Goal: Entertainment & Leisure: Browse casually

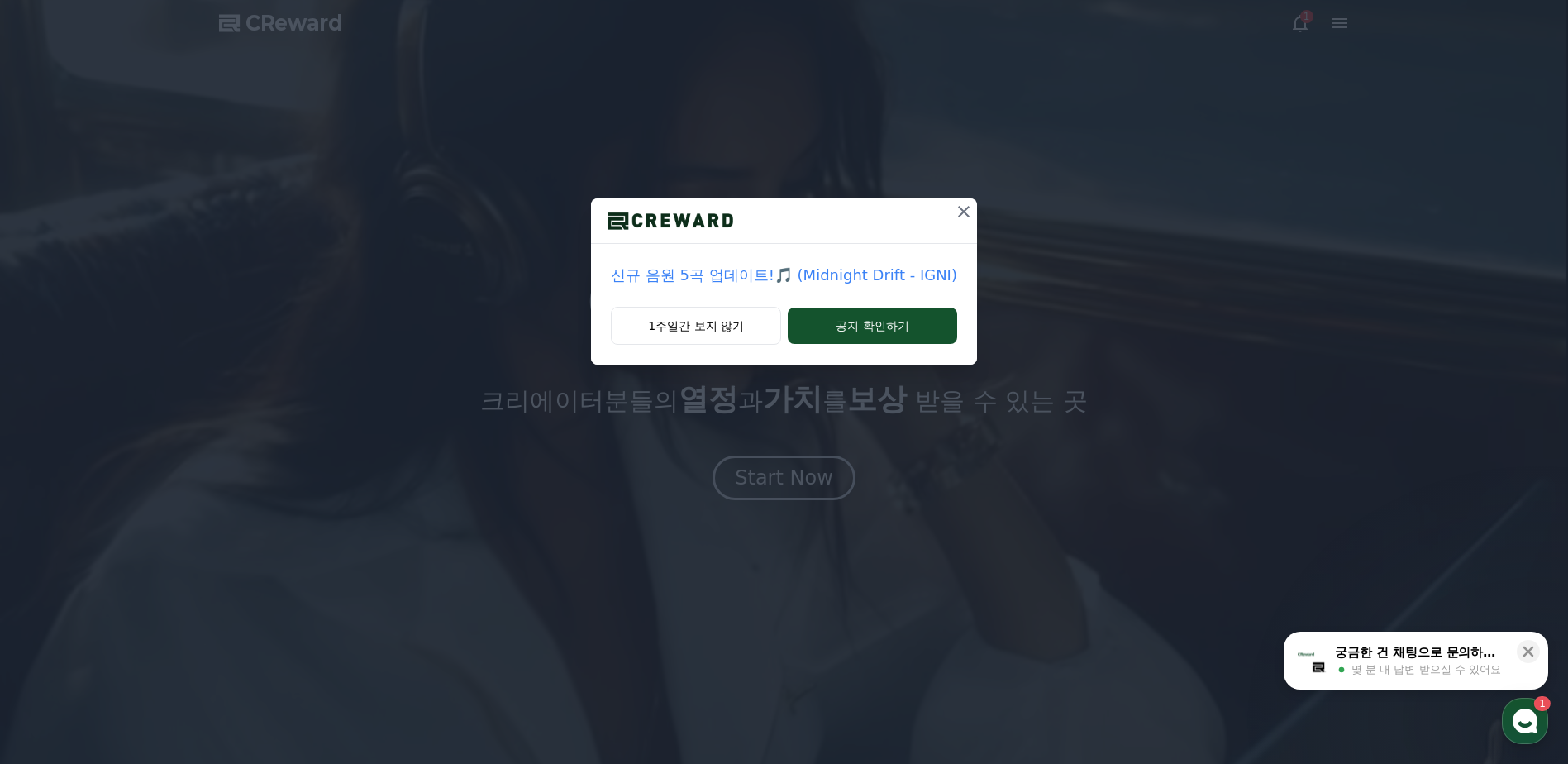
click at [749, 269] on p "신규 음원 5곡 업데이트!🎵 (Midnight Drift - IGNI)" at bounding box center [784, 276] width 346 height 23
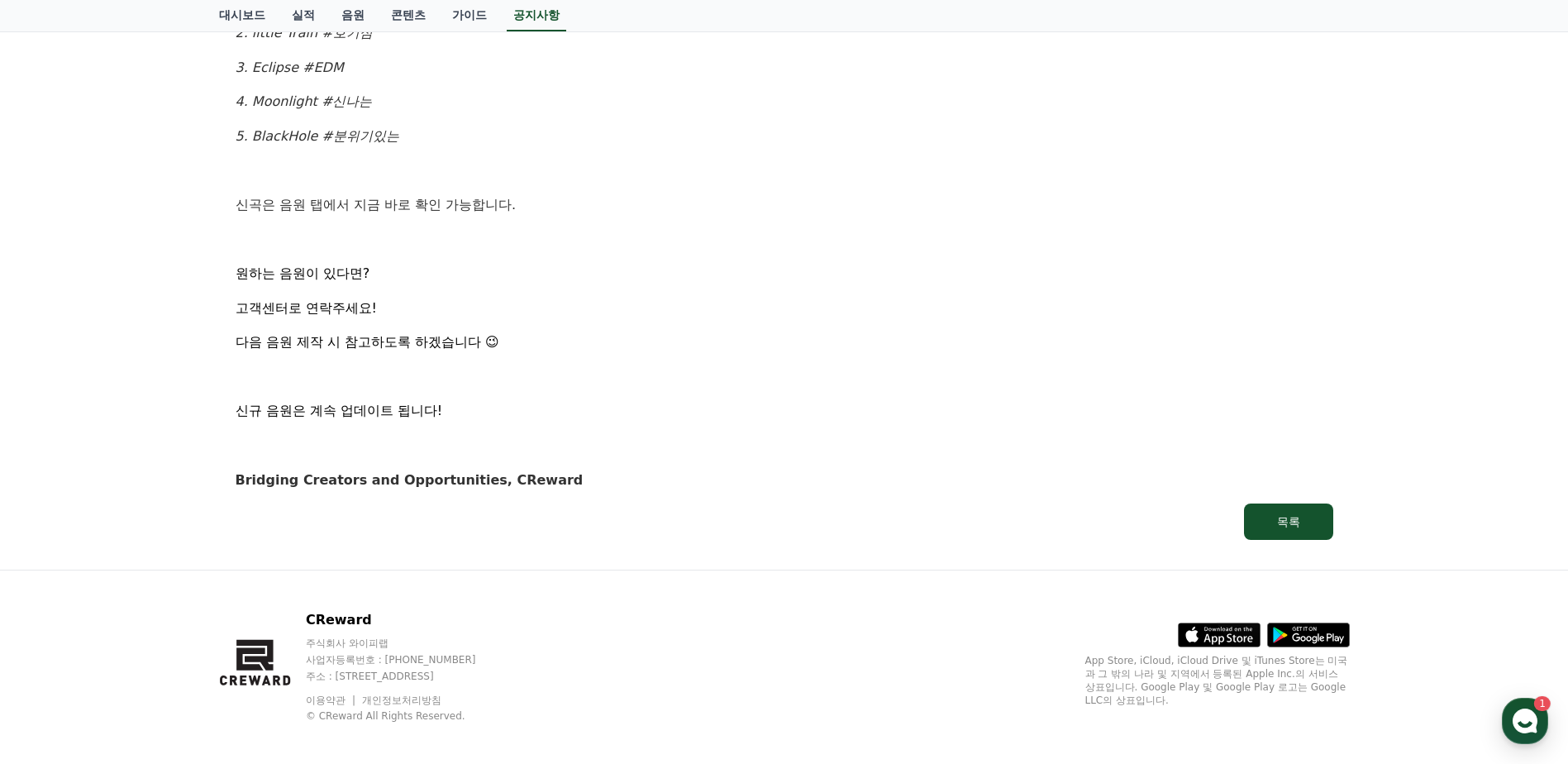
scroll to position [992, 0]
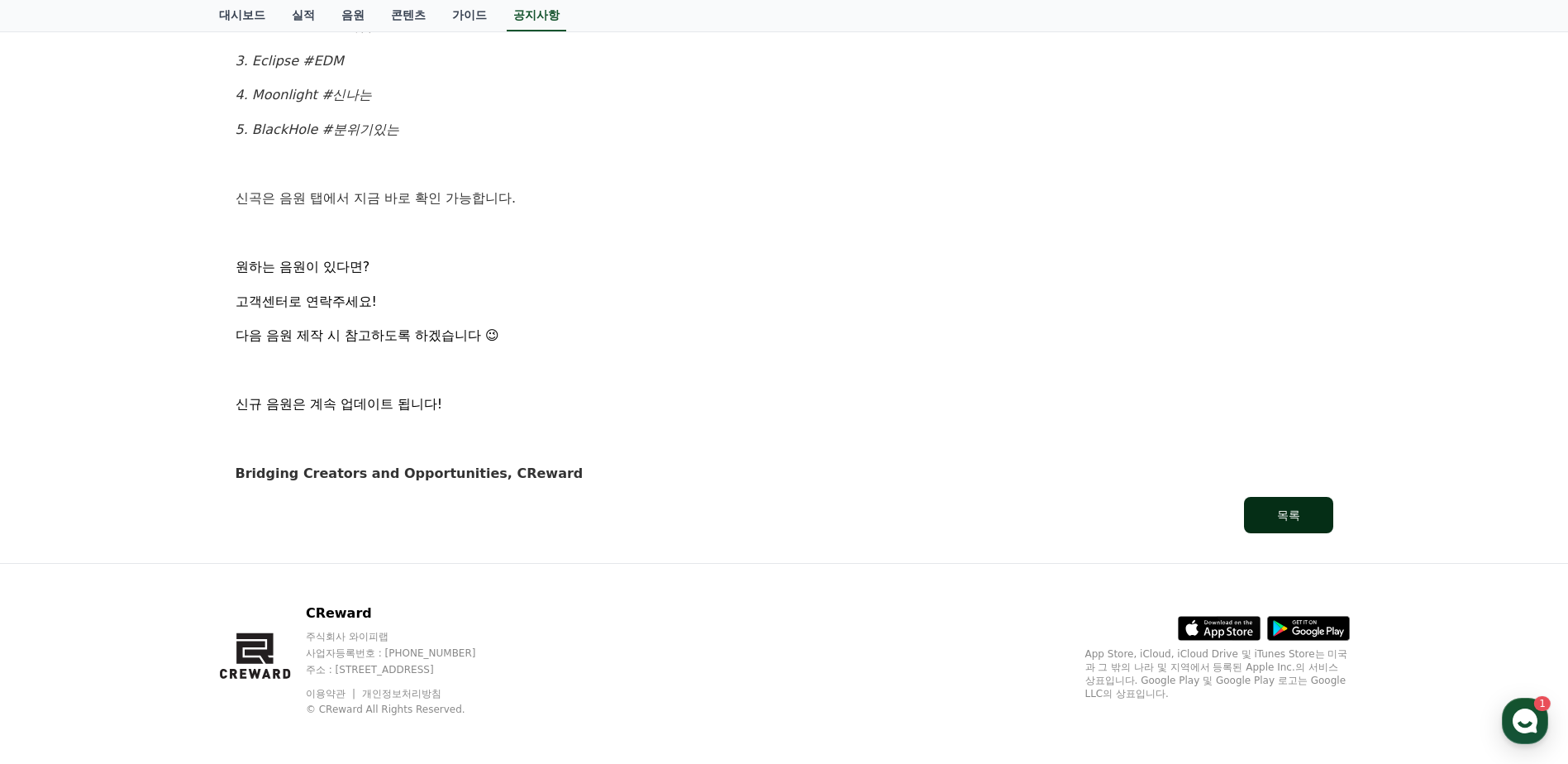
click at [1283, 516] on div "목록" at bounding box center [1289, 515] width 23 height 17
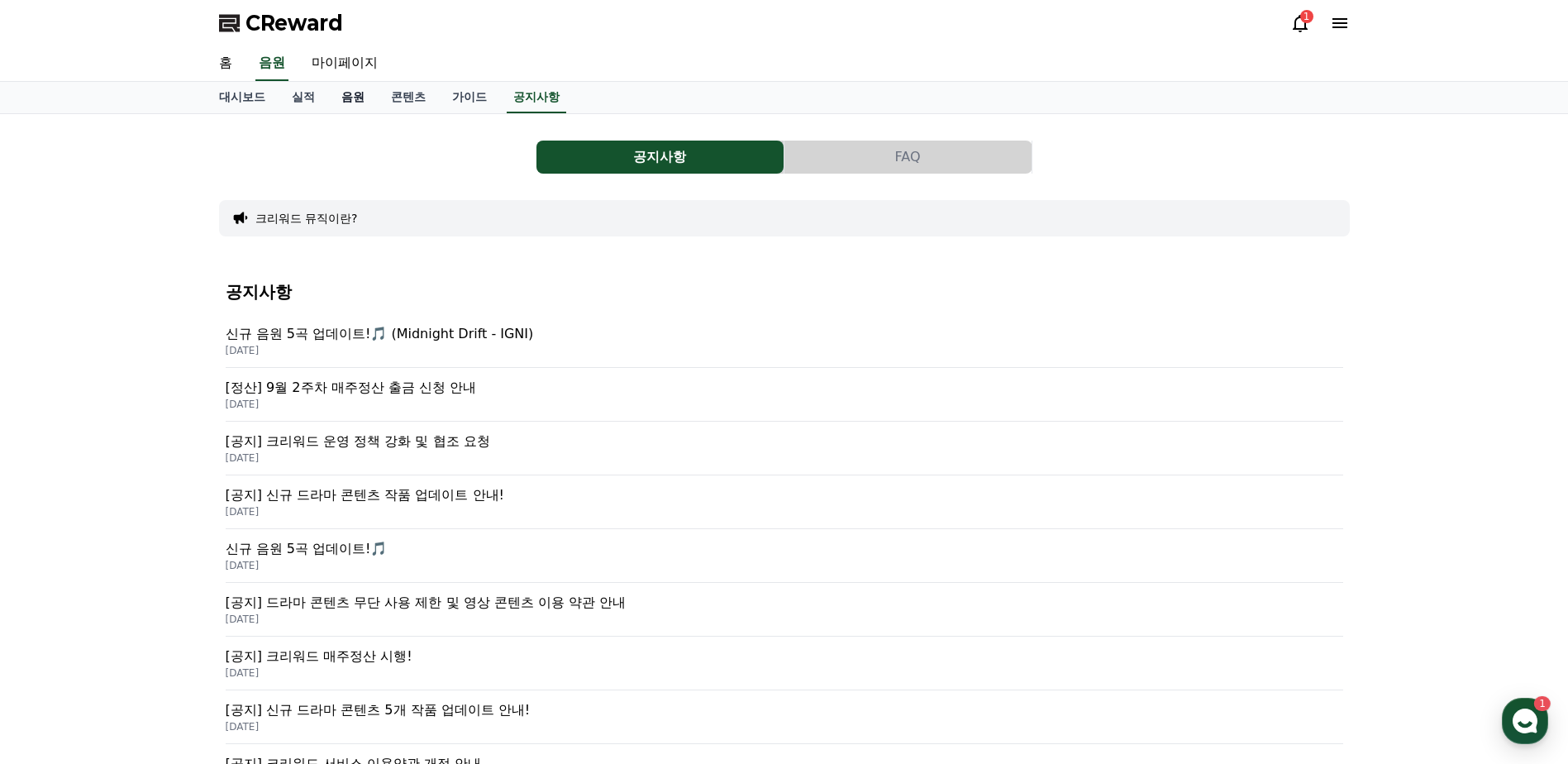
click at [353, 96] on link "음원" at bounding box center [352, 97] width 49 height 31
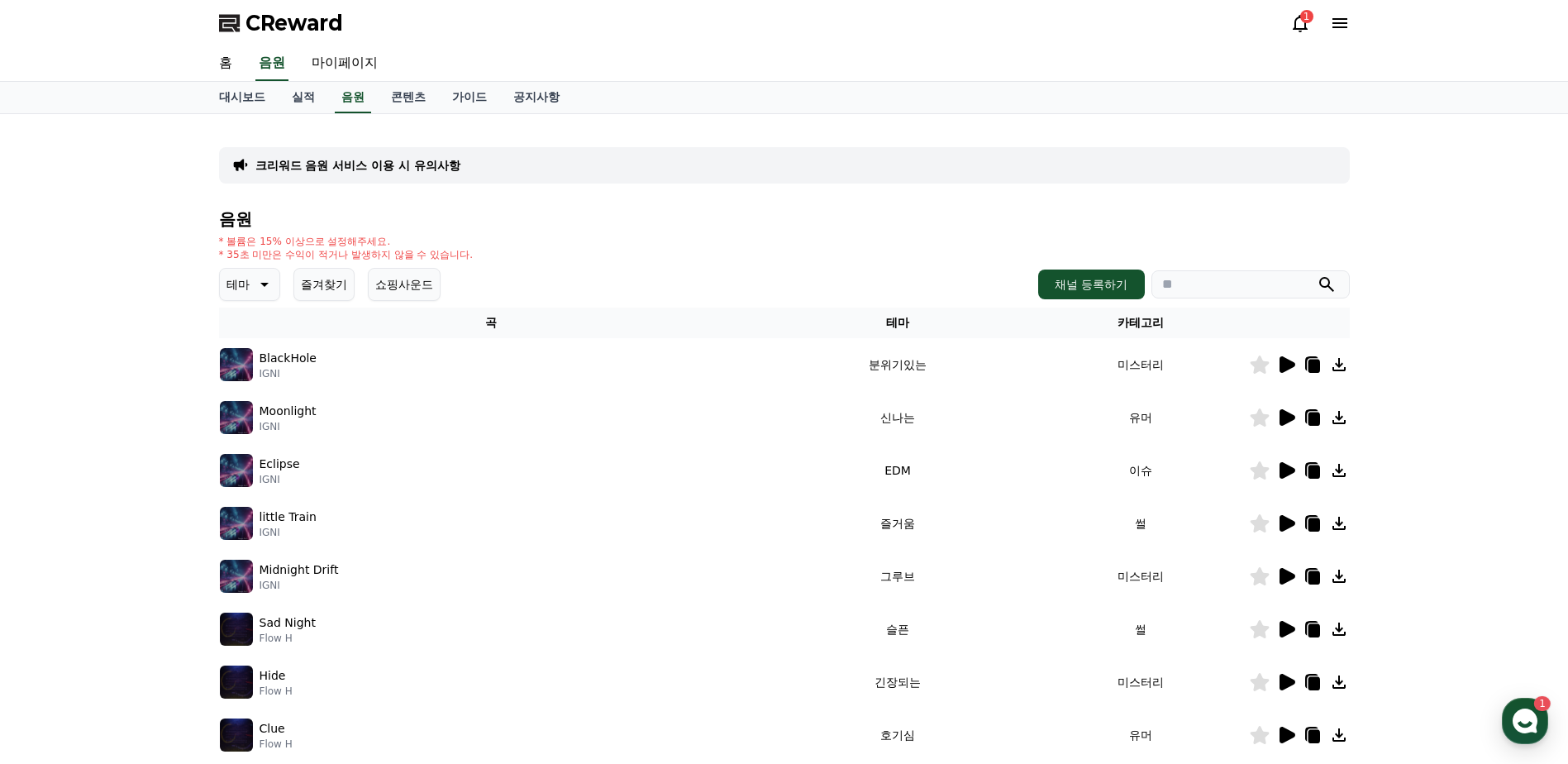
click at [251, 289] on button "테마" at bounding box center [249, 284] width 61 height 33
click at [258, 411] on button "호기심" at bounding box center [245, 414] width 48 height 36
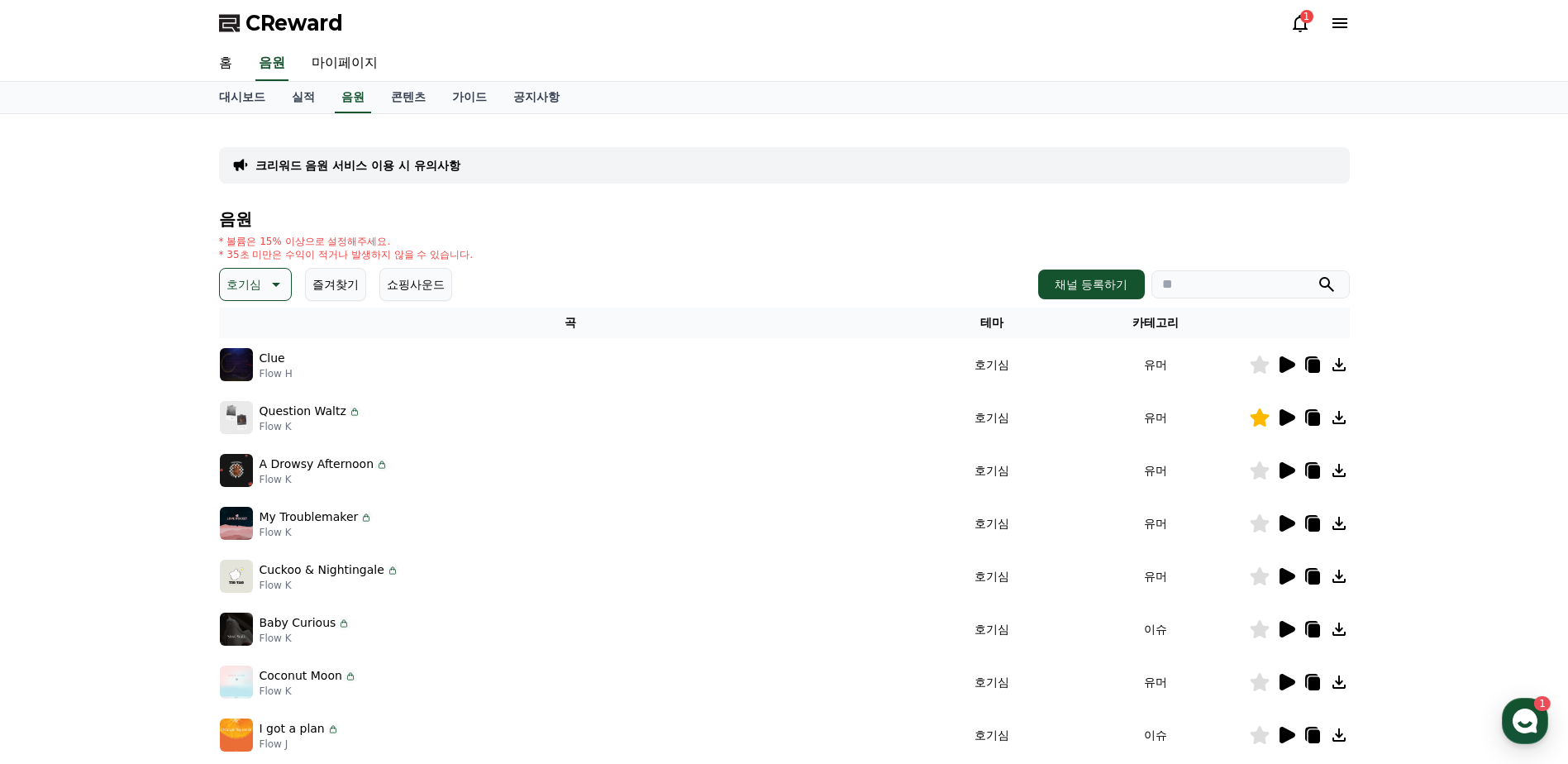
click at [1291, 413] on icon at bounding box center [1286, 417] width 19 height 19
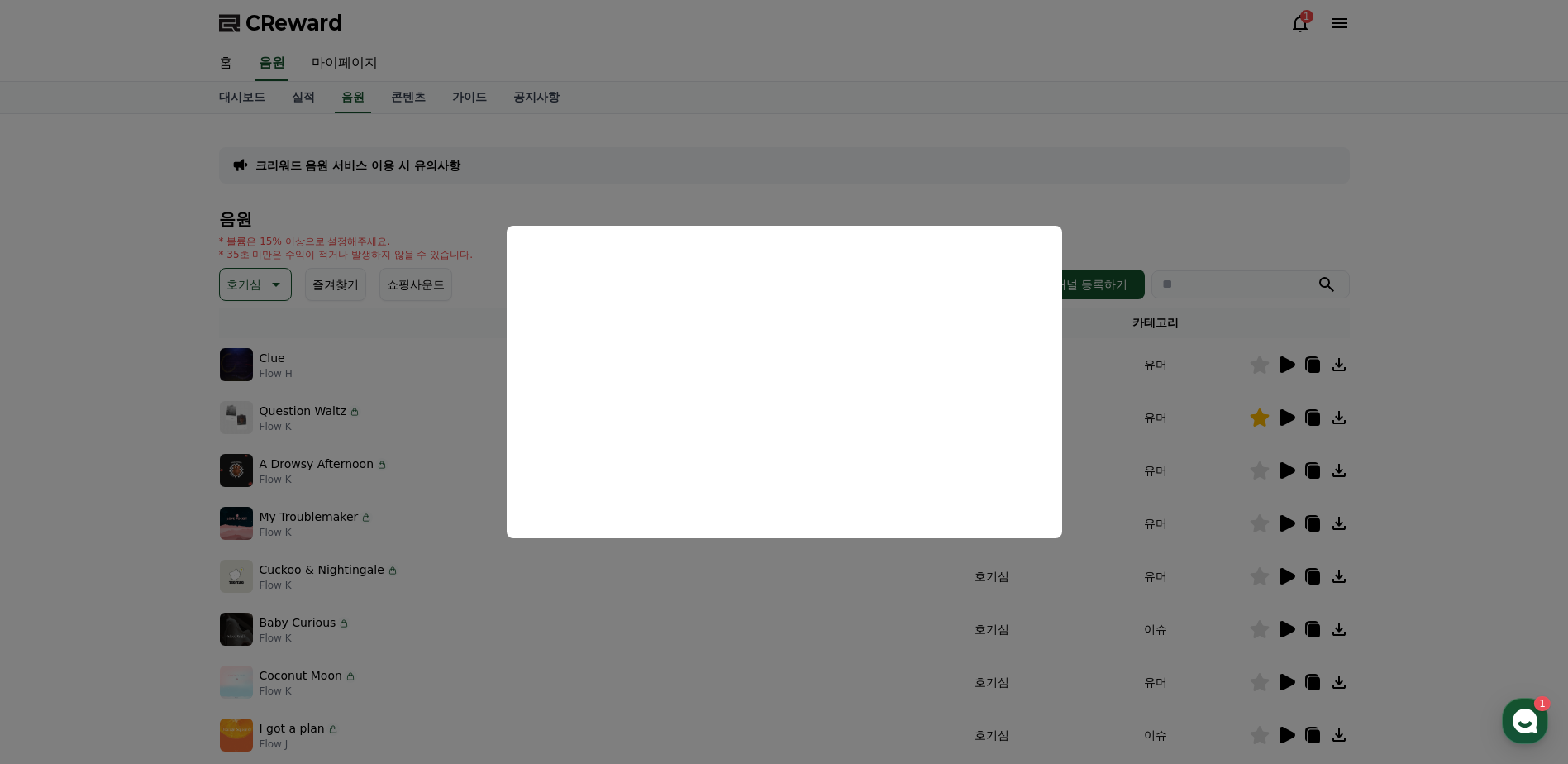
click at [1125, 211] on button "close modal" at bounding box center [784, 382] width 1568 height 764
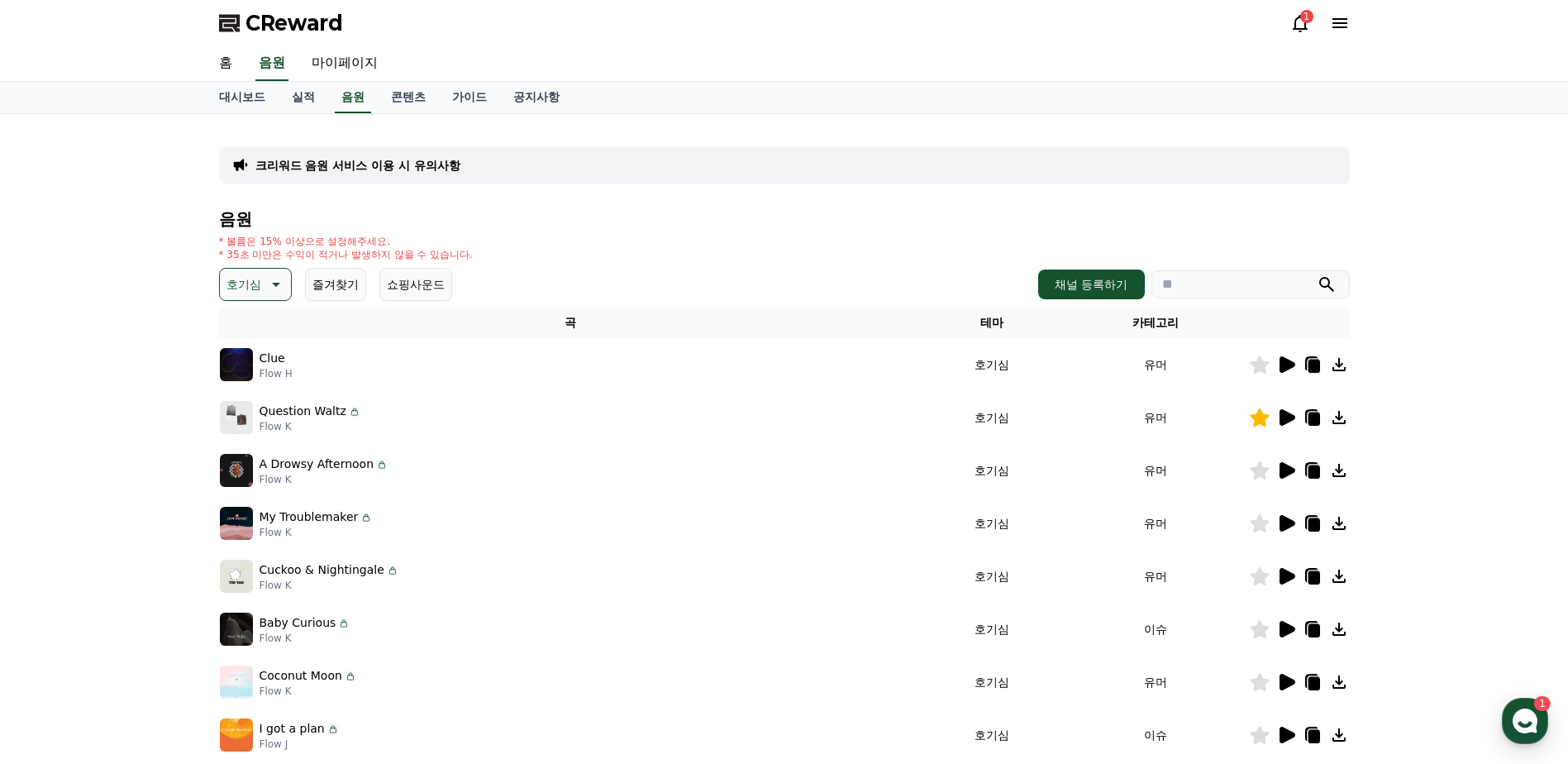
click at [1288, 524] on icon at bounding box center [1288, 523] width 16 height 17
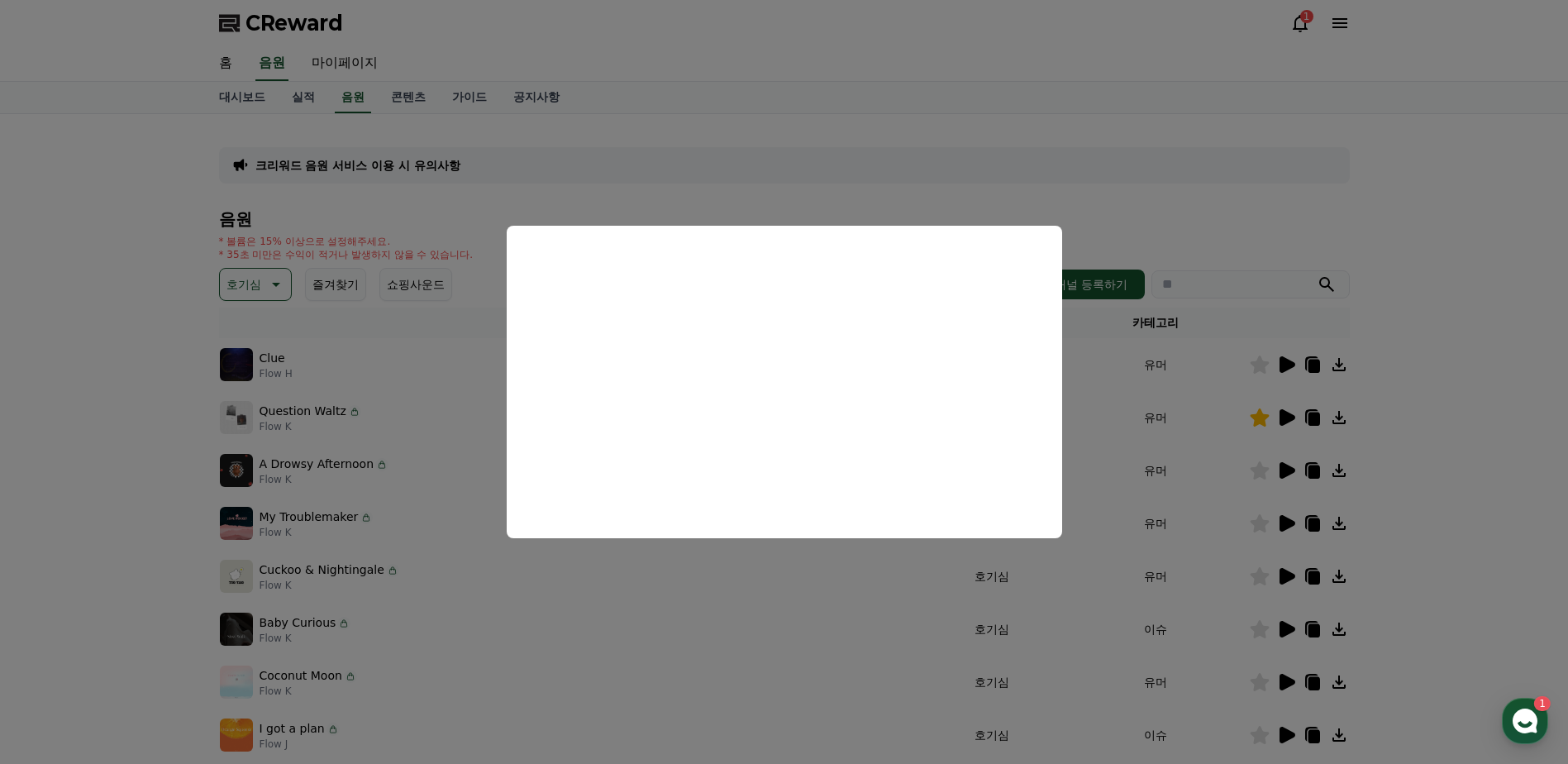
click at [809, 157] on button "close modal" at bounding box center [784, 382] width 1568 height 764
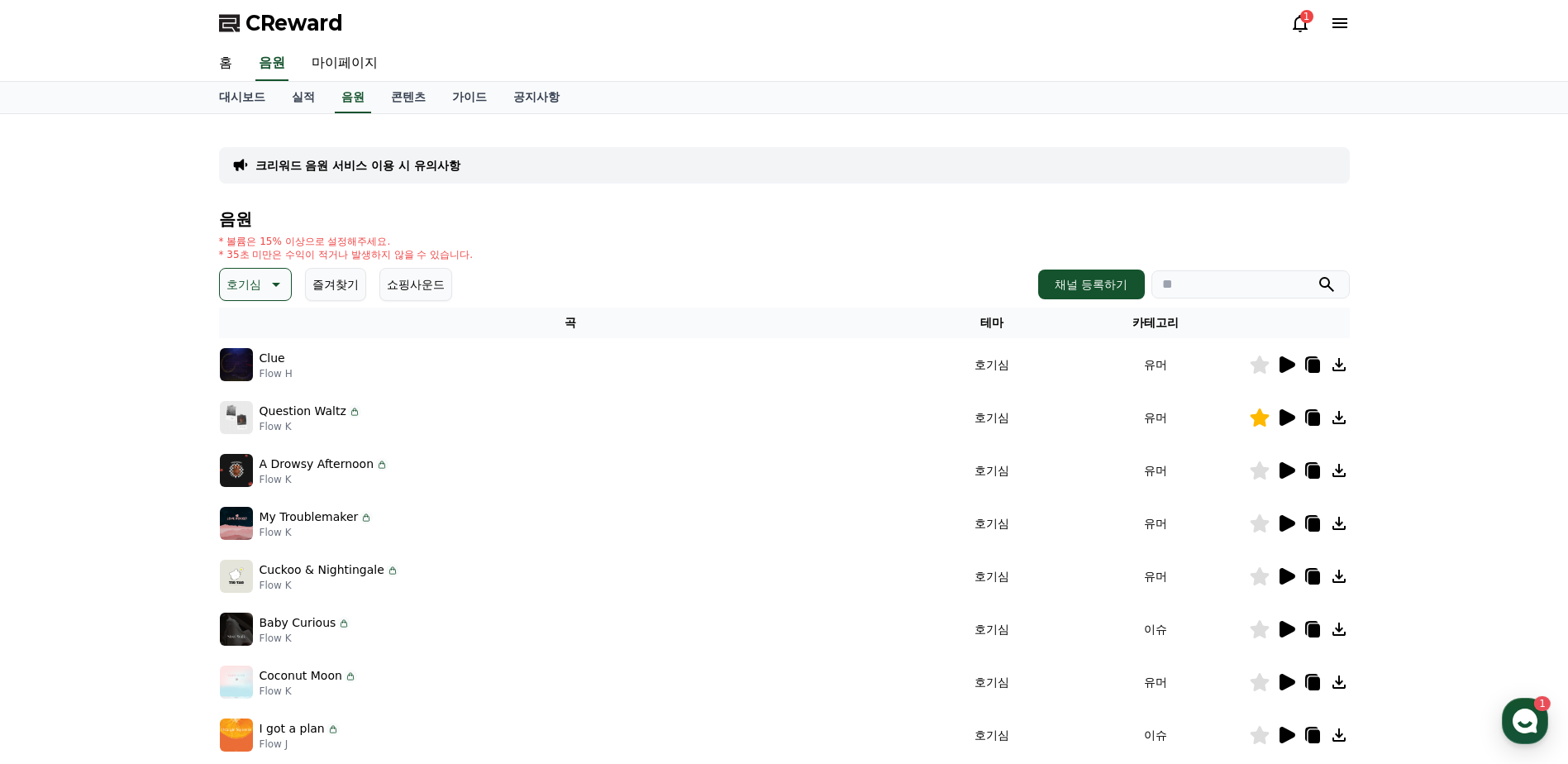
click at [243, 287] on p "호기심" at bounding box center [244, 284] width 35 height 23
click at [245, 459] on button "통통튀는" at bounding box center [250, 460] width 59 height 36
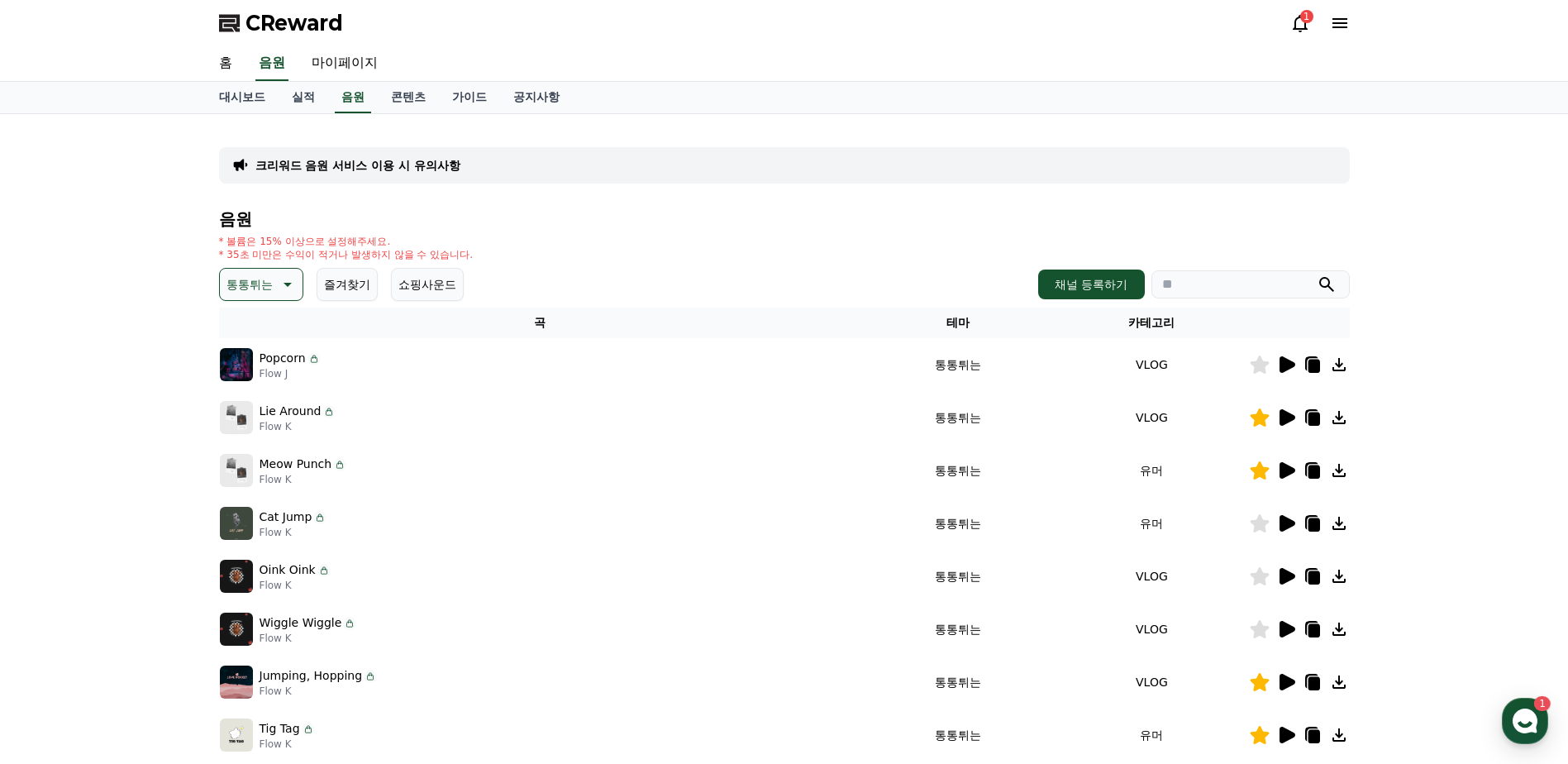
click at [1287, 416] on icon at bounding box center [1288, 417] width 16 height 17
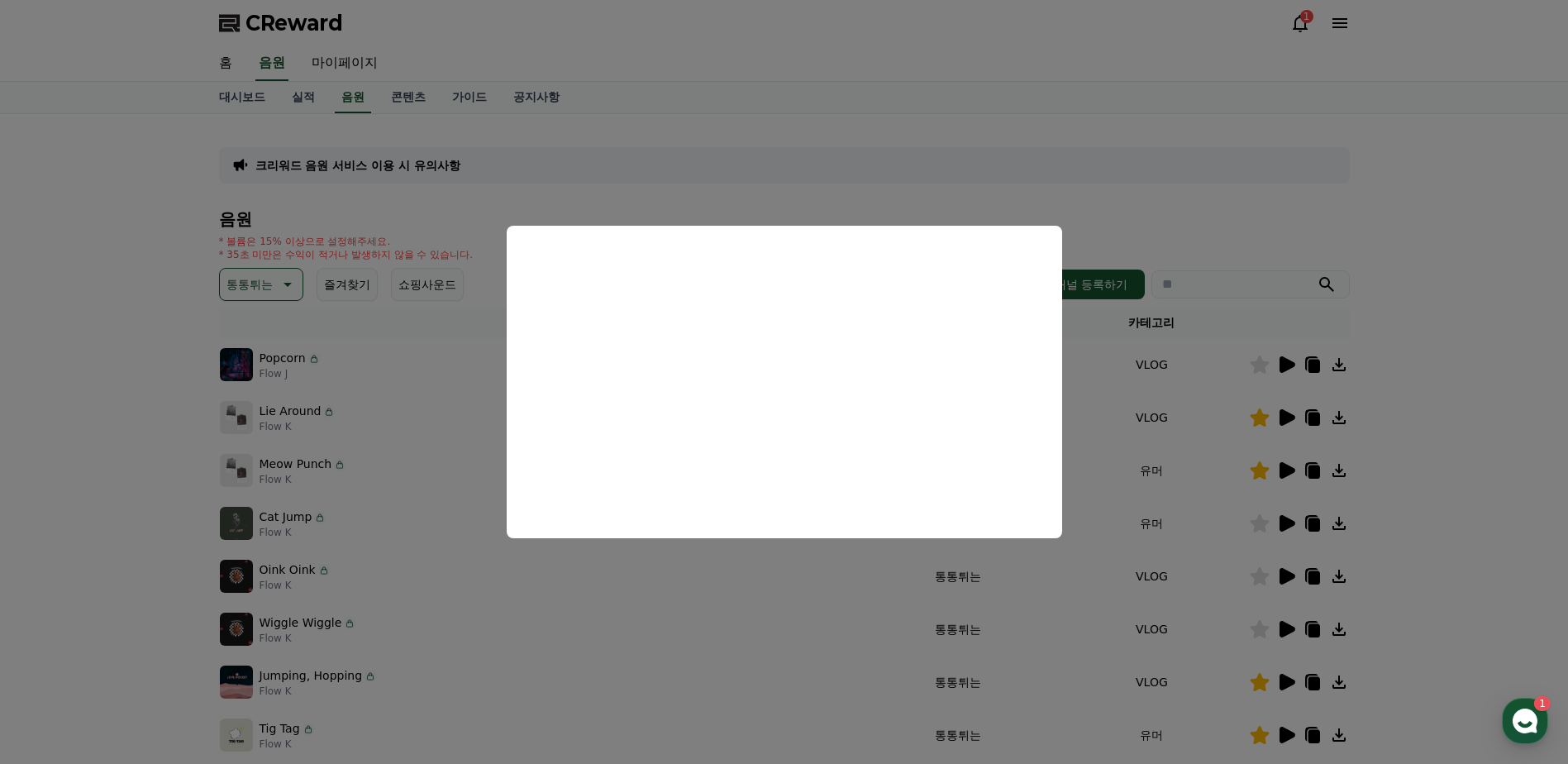
click at [1291, 468] on button "close modal" at bounding box center [784, 382] width 1568 height 764
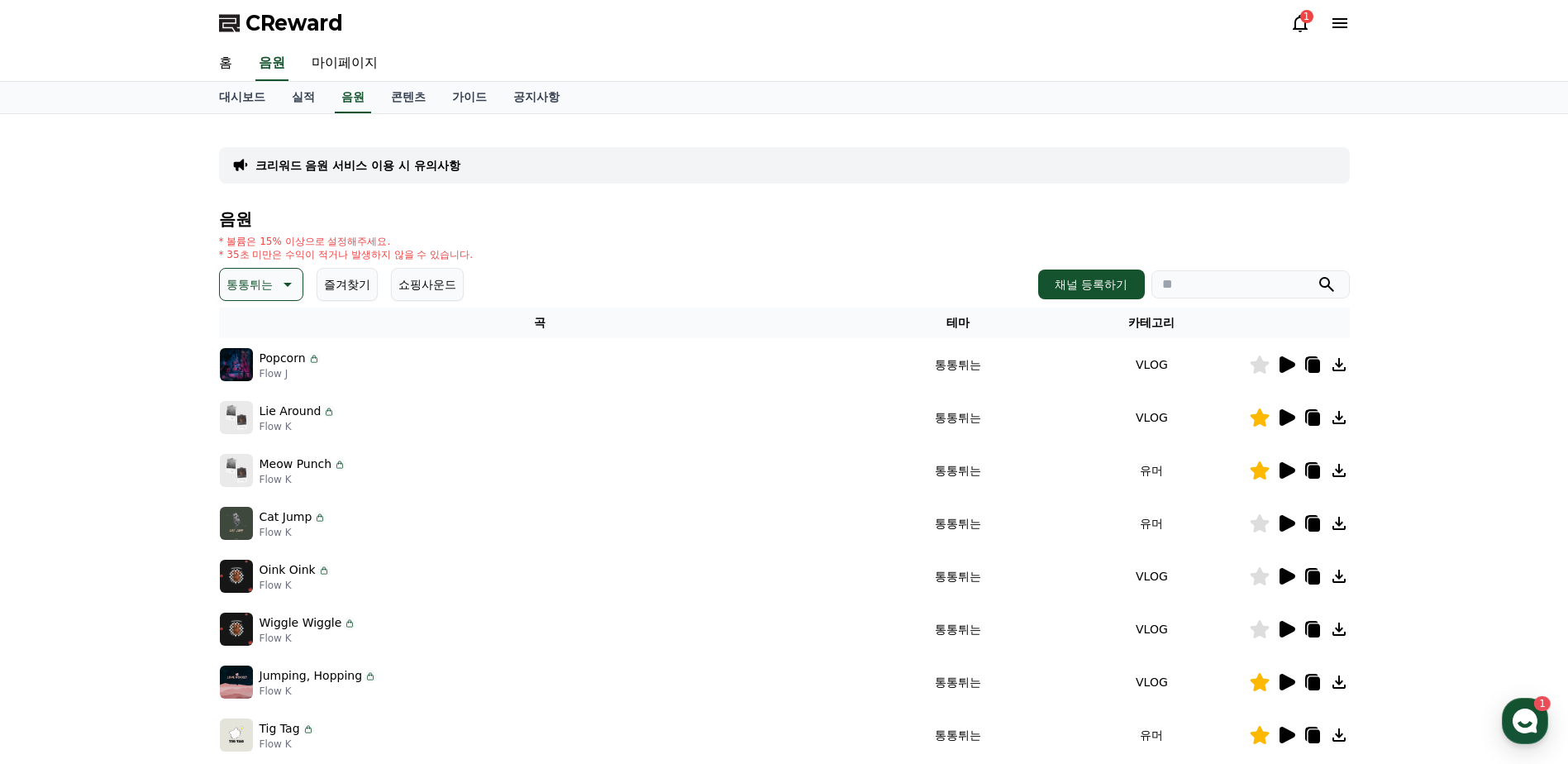
click at [1287, 465] on icon at bounding box center [1288, 470] width 16 height 17
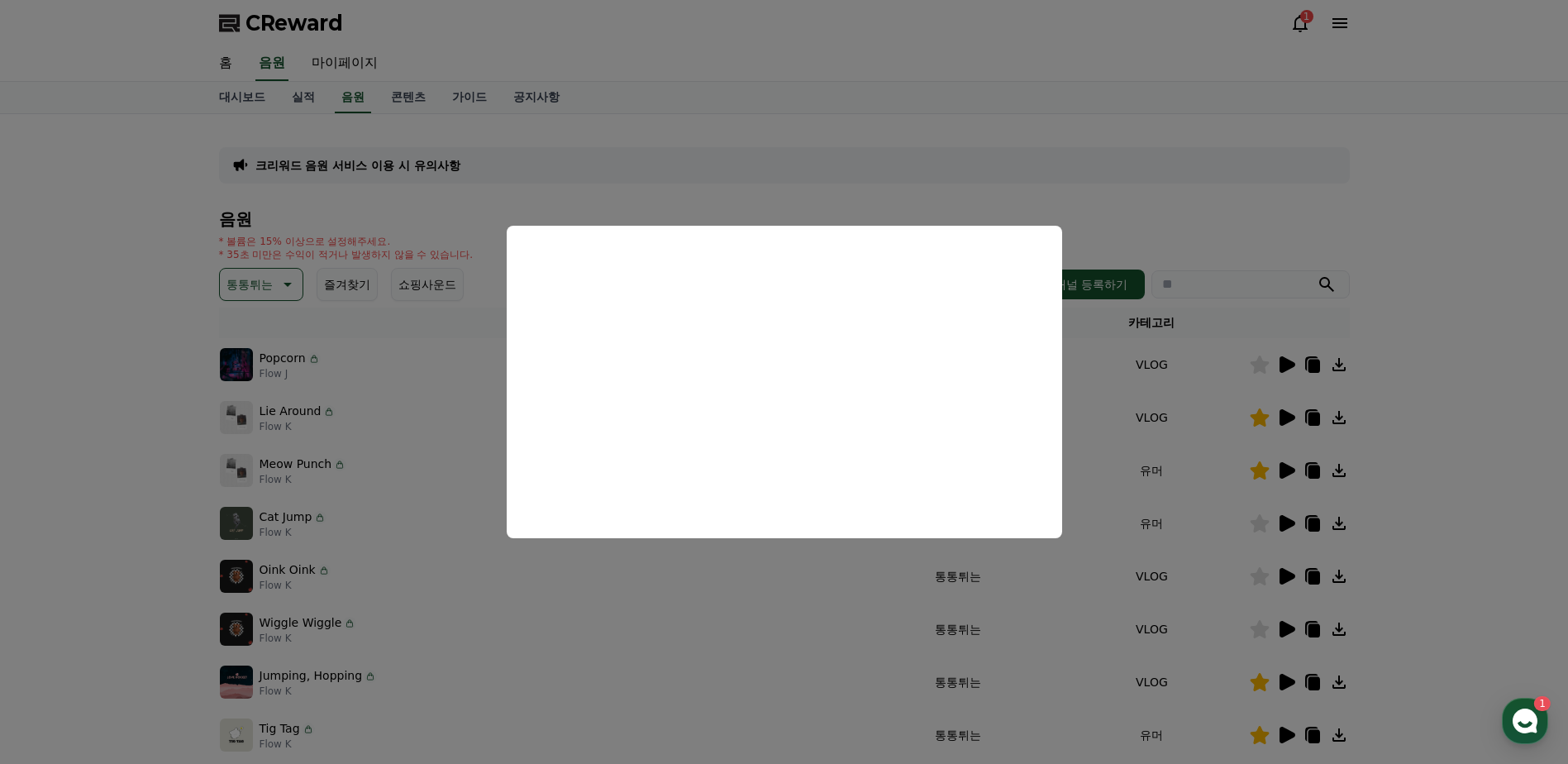
click at [1396, 227] on button "close modal" at bounding box center [784, 382] width 1568 height 764
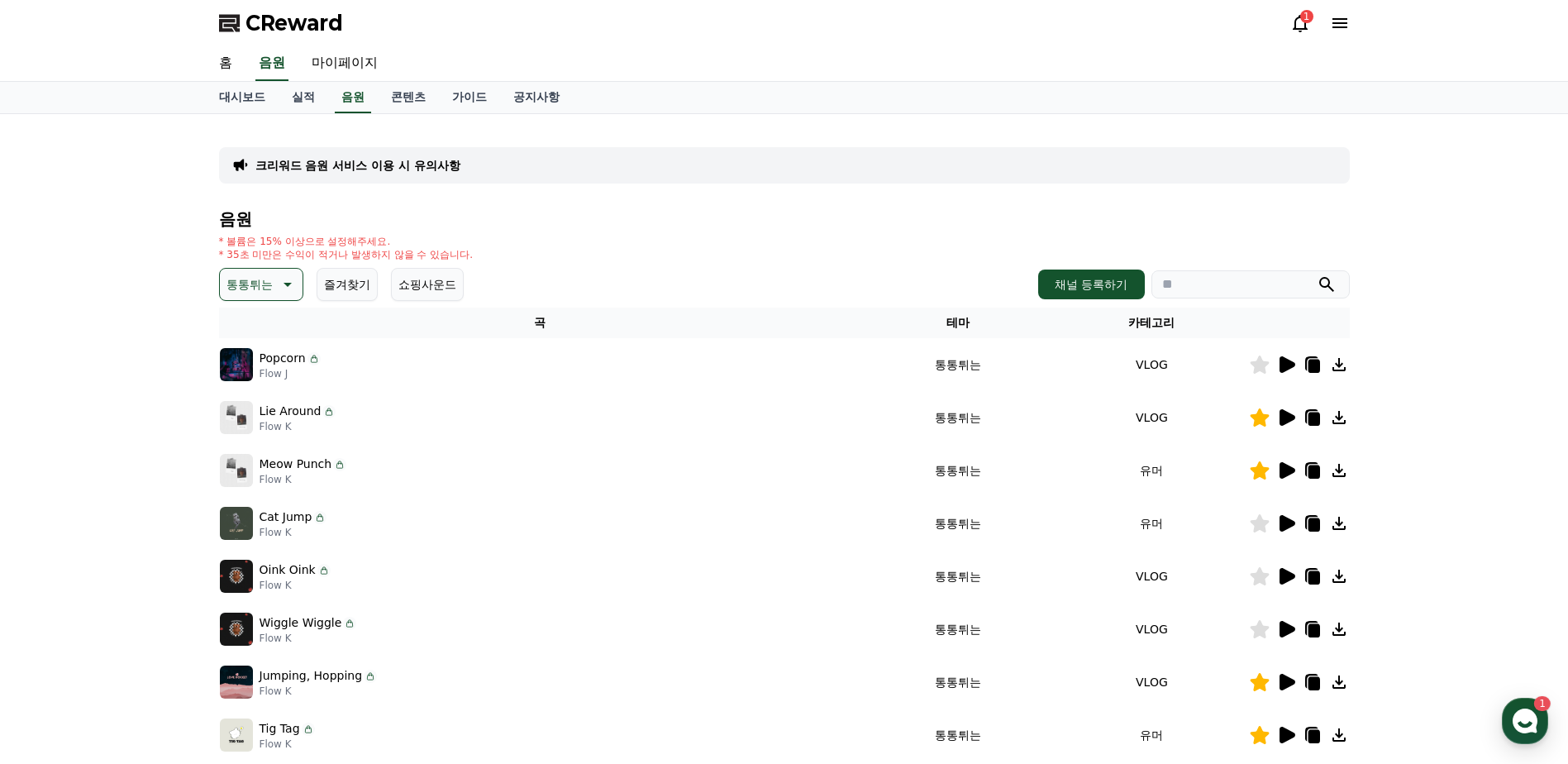
click at [1282, 574] on icon at bounding box center [1288, 576] width 16 height 17
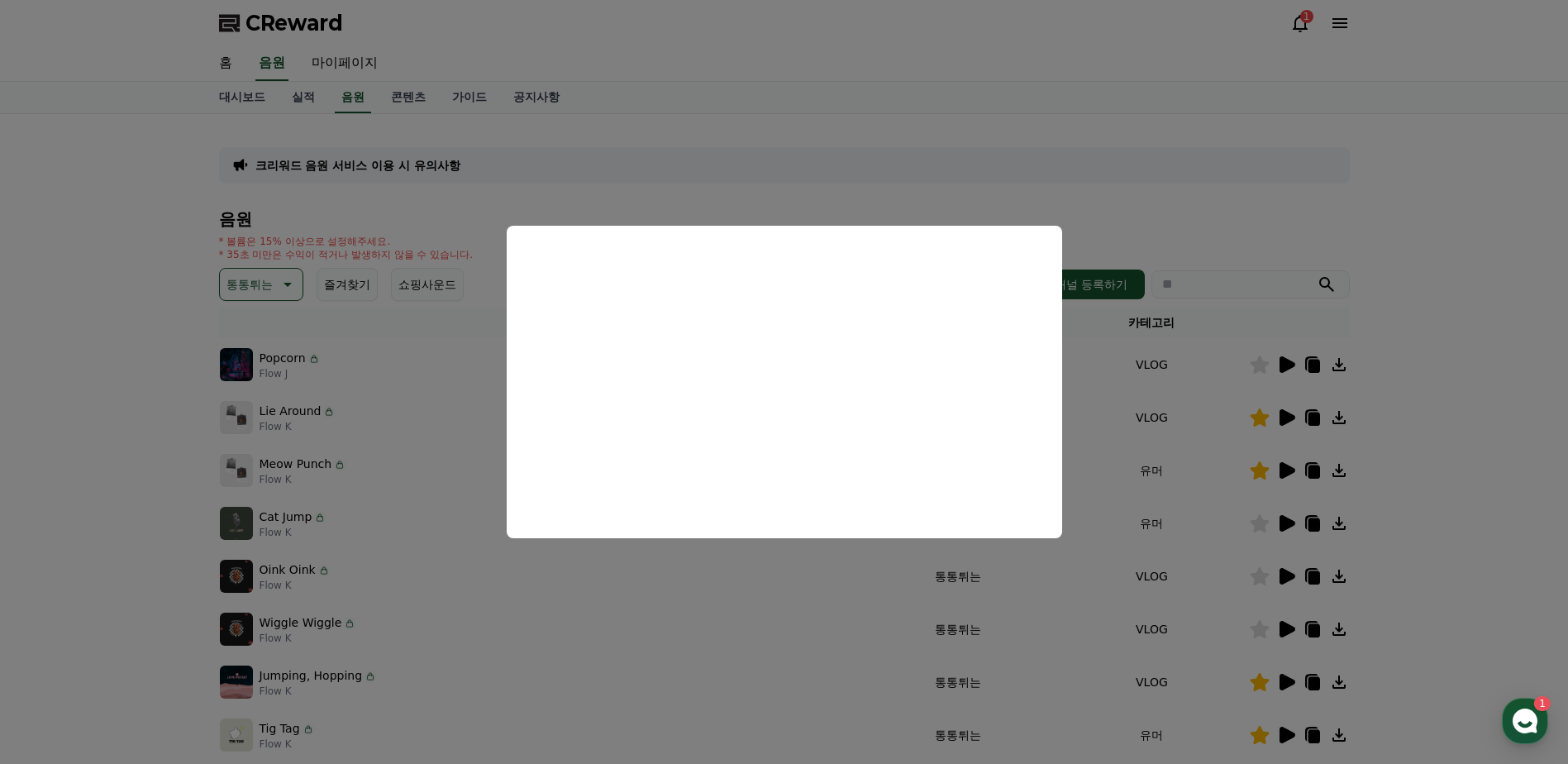
click at [1262, 576] on button "close modal" at bounding box center [784, 382] width 1568 height 764
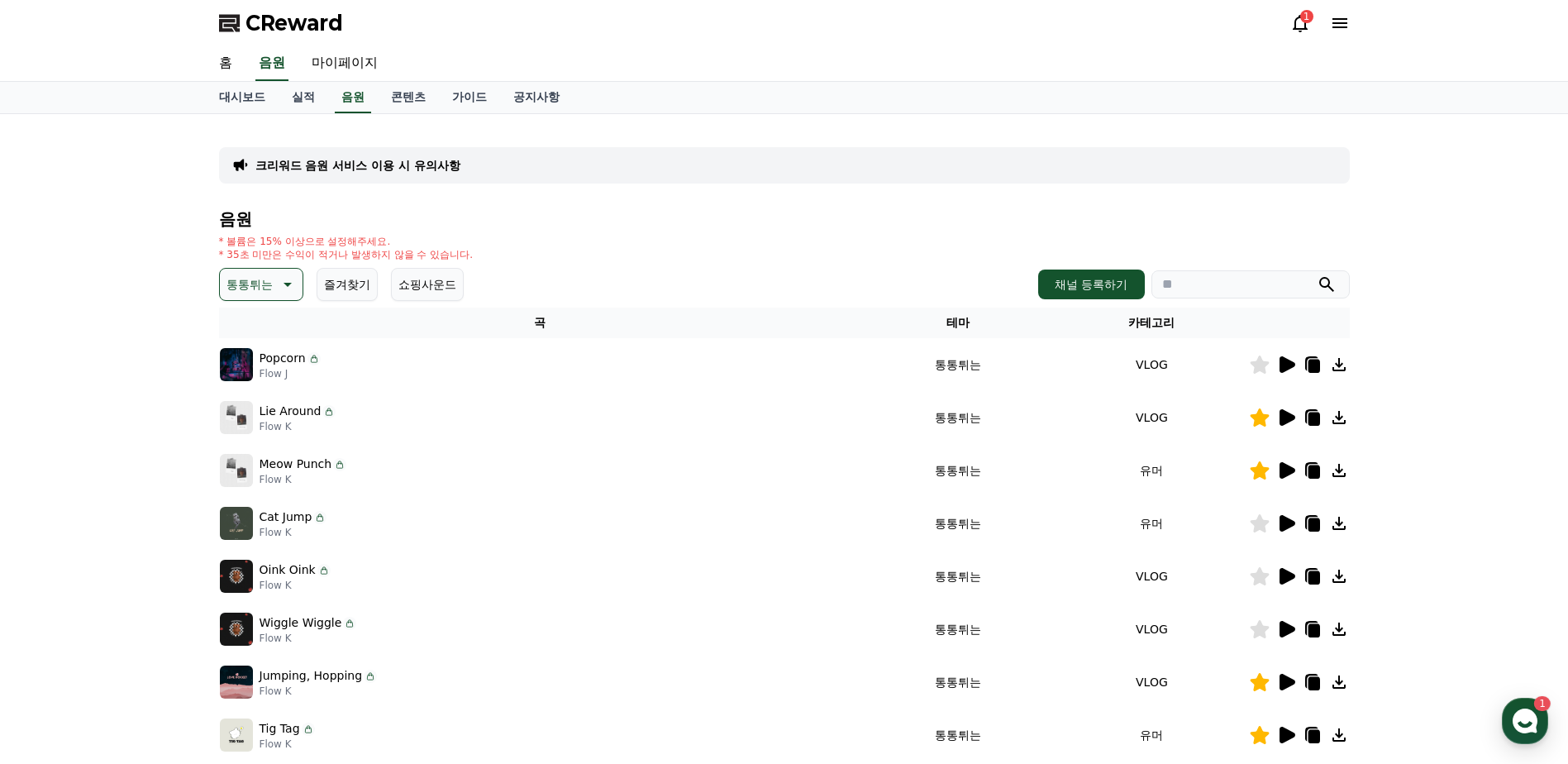
click at [1262, 576] on icon at bounding box center [1259, 576] width 19 height 18
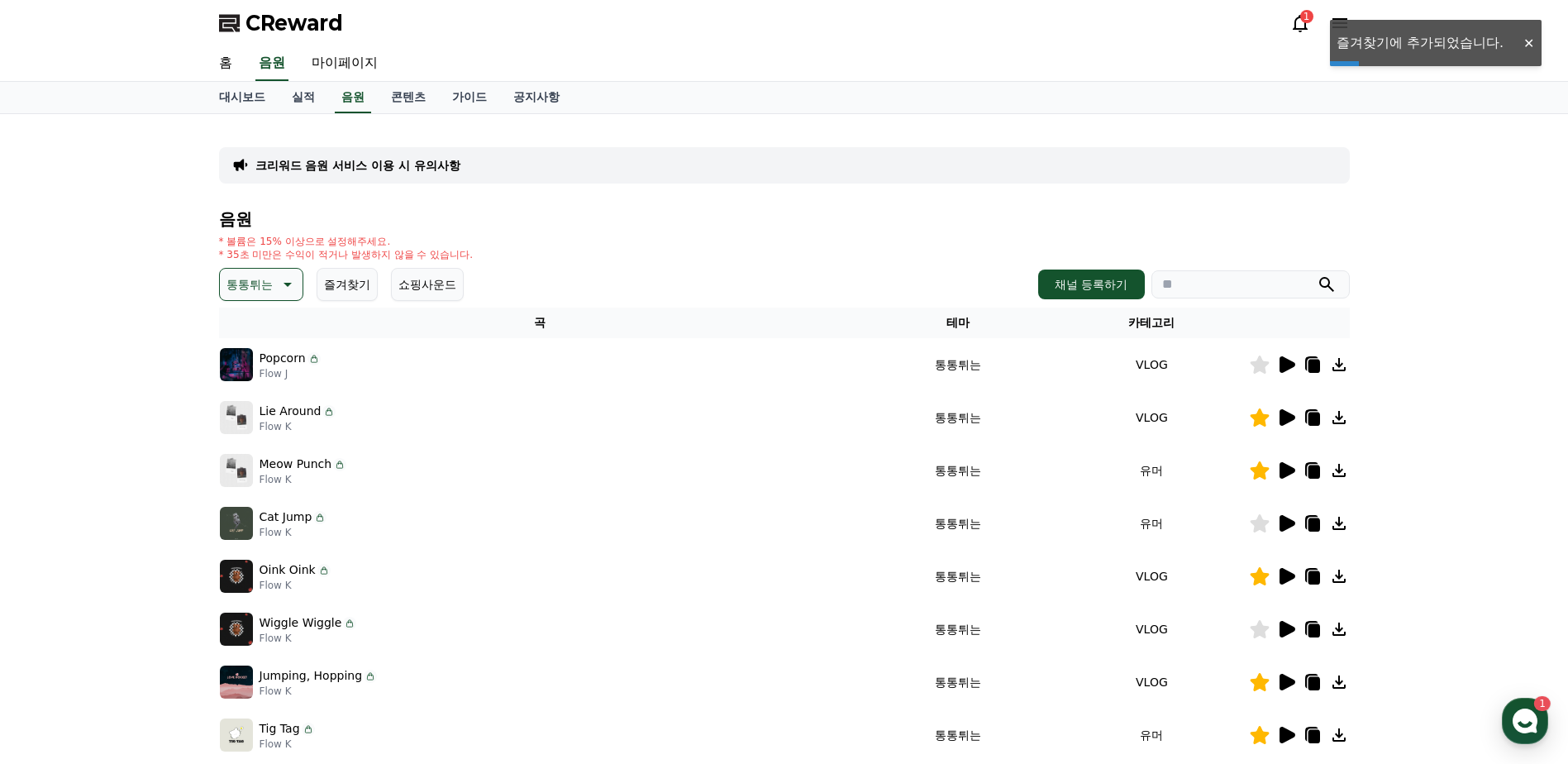
click at [1289, 634] on icon at bounding box center [1286, 629] width 19 height 19
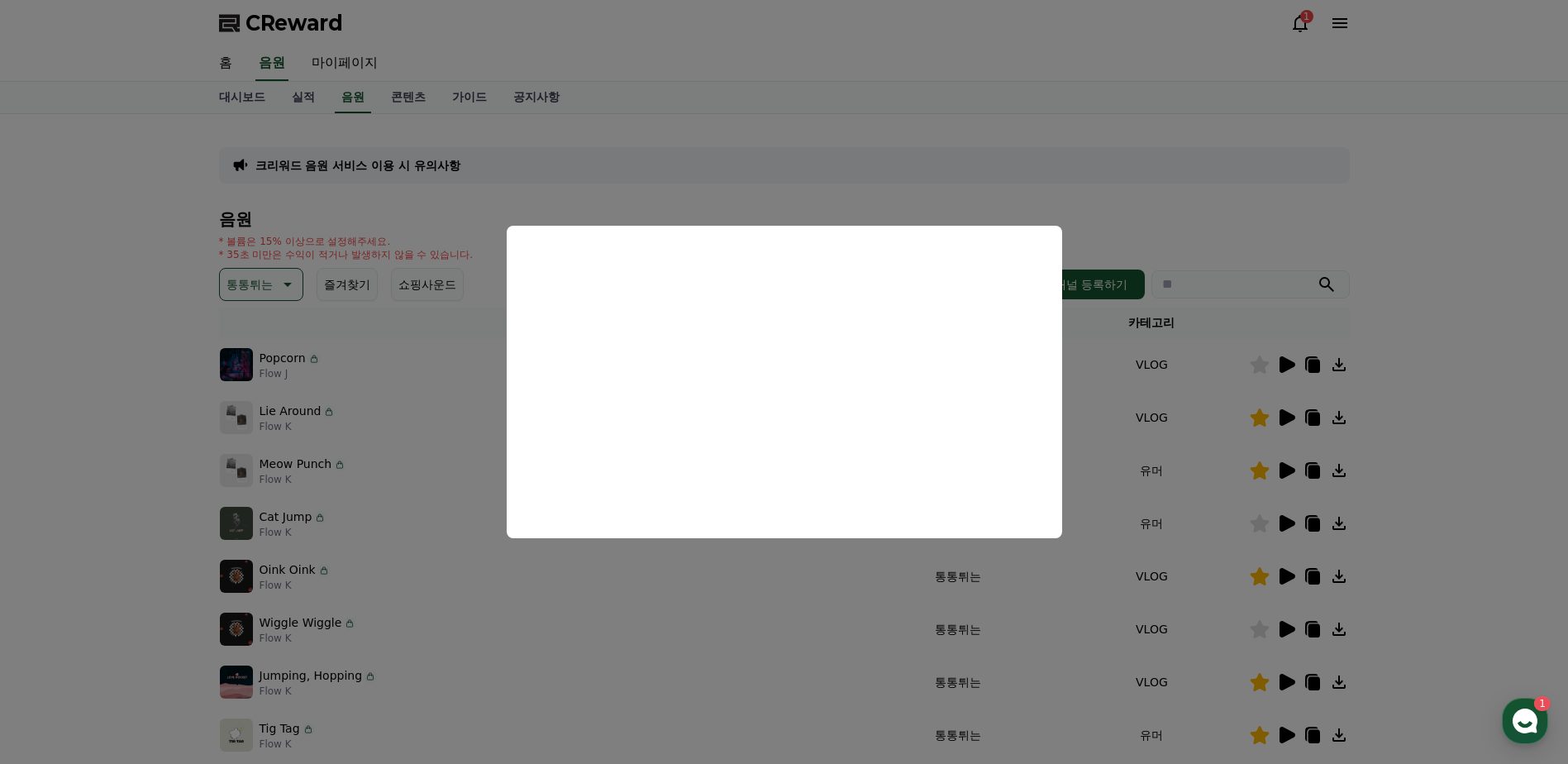
click at [1293, 684] on button "close modal" at bounding box center [784, 382] width 1568 height 764
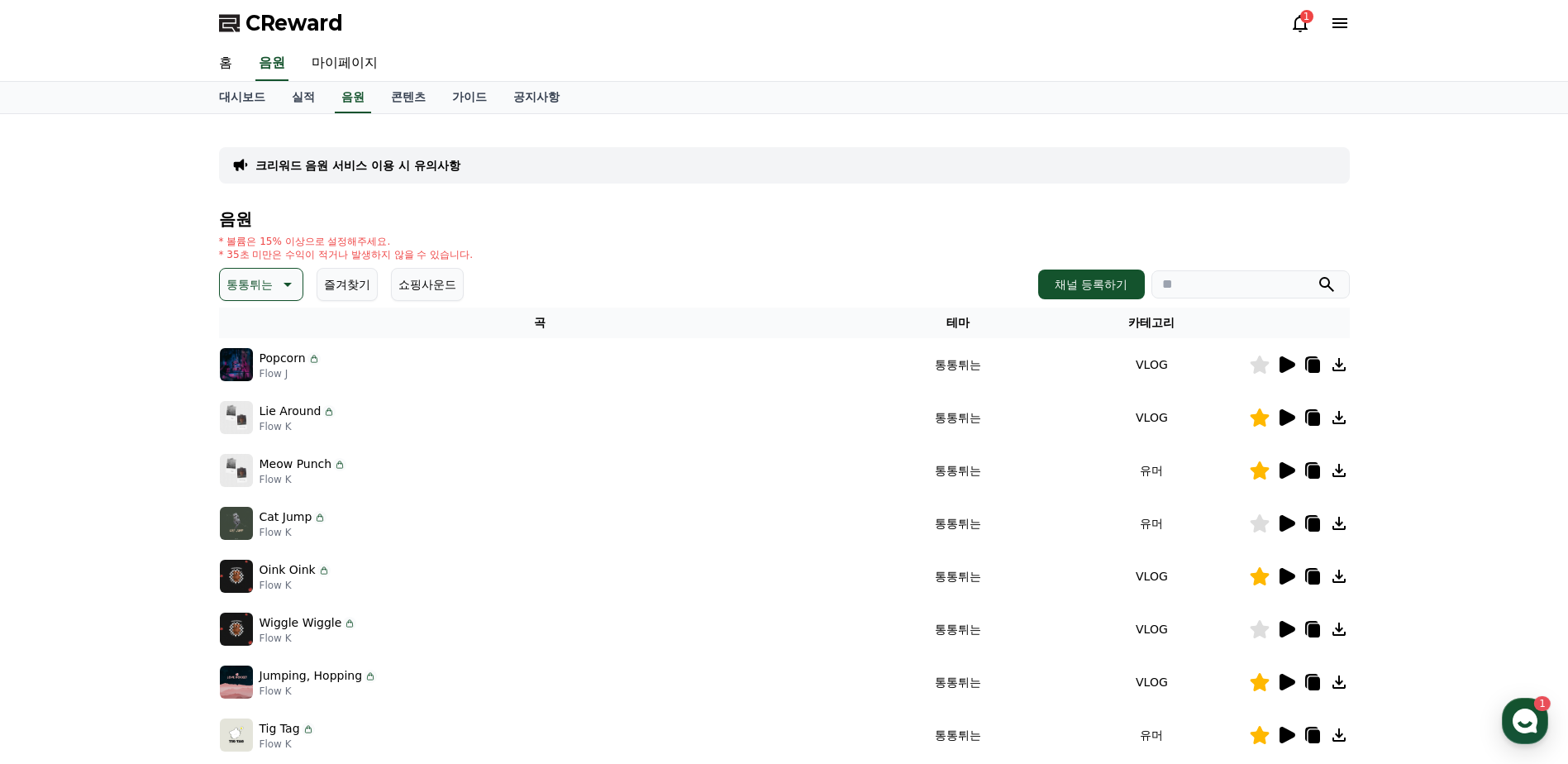
click at [1290, 682] on icon at bounding box center [1288, 681] width 16 height 17
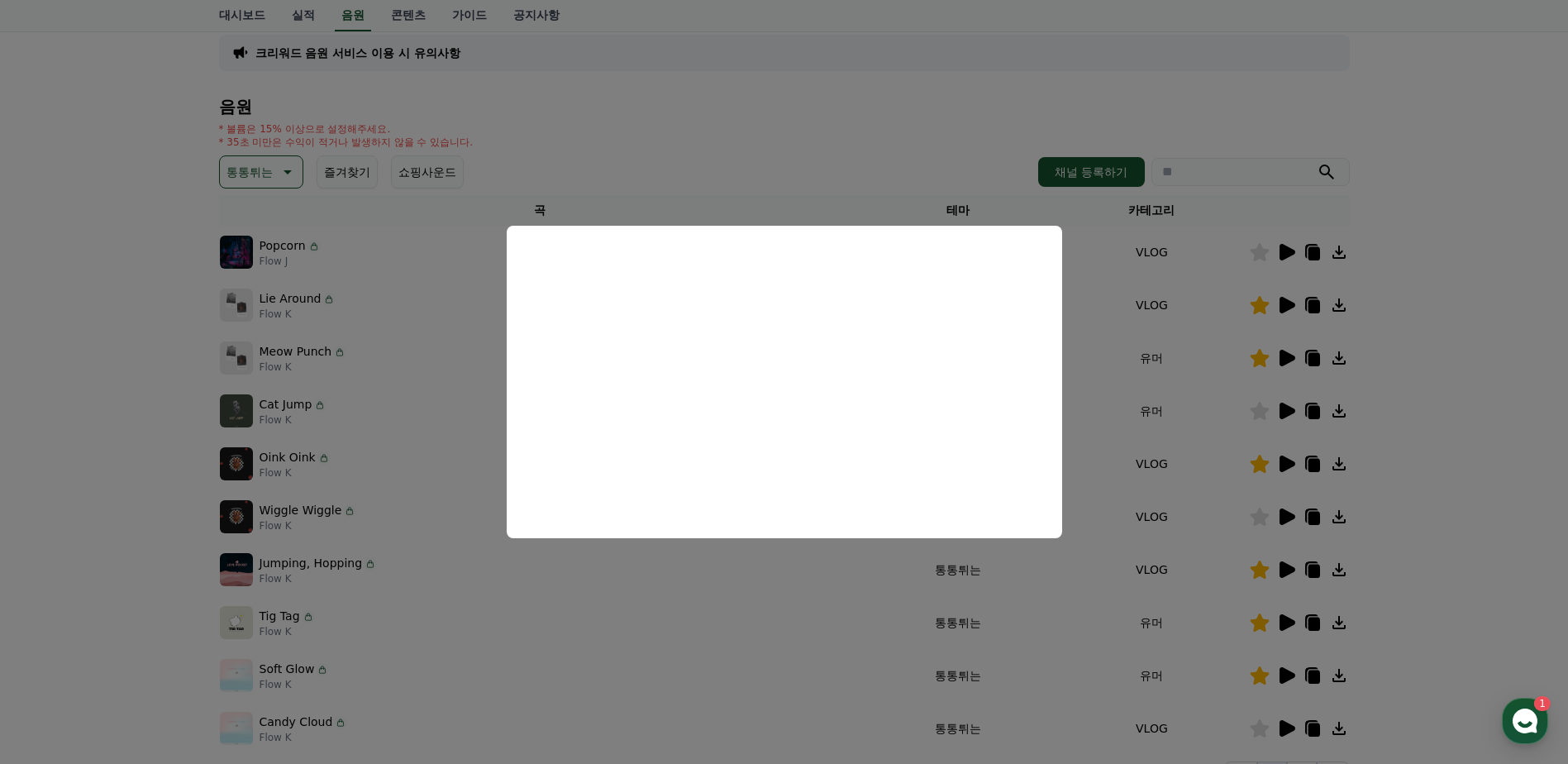
scroll to position [249, 0]
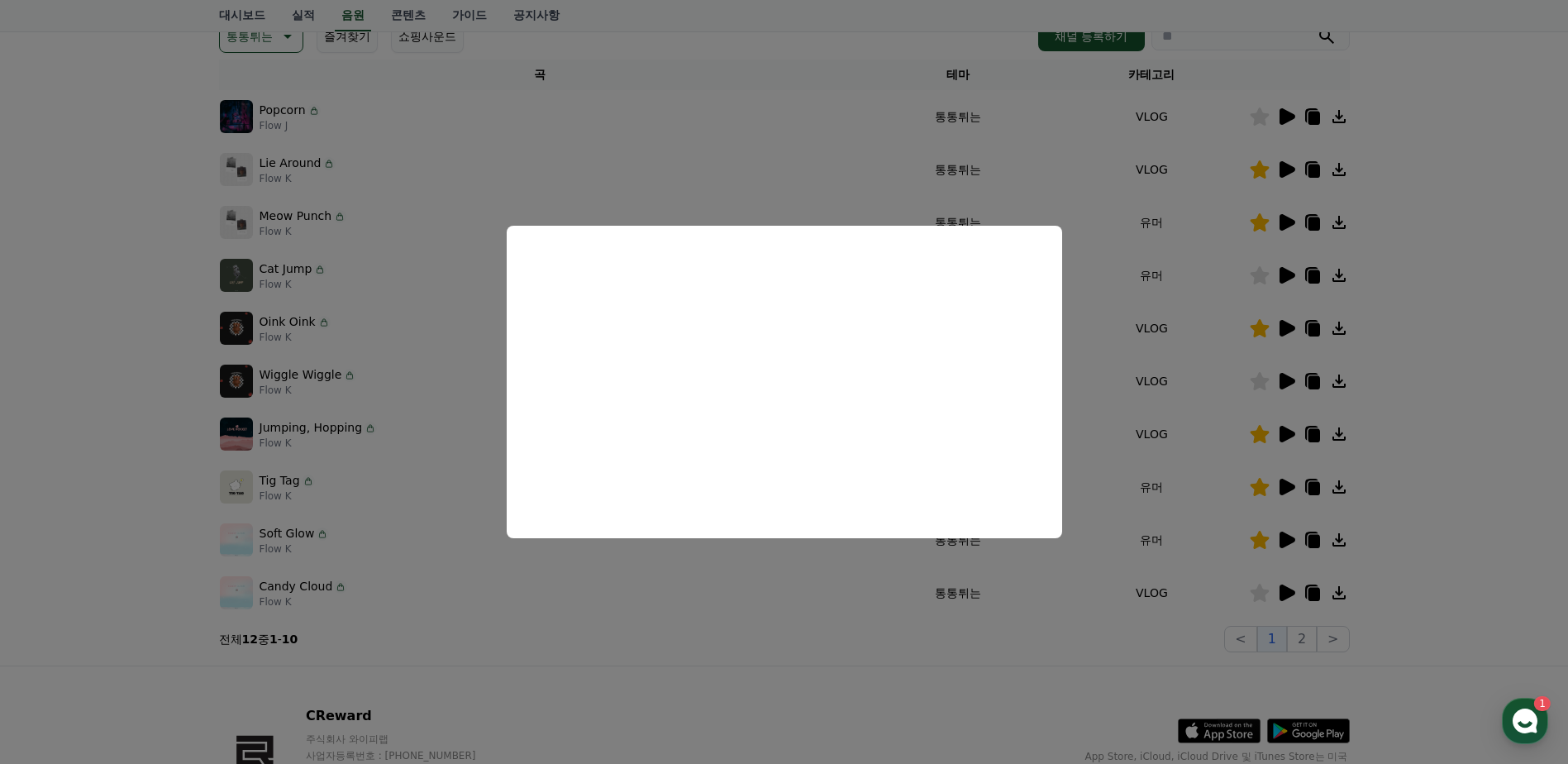
click at [1286, 487] on button "close modal" at bounding box center [784, 382] width 1568 height 764
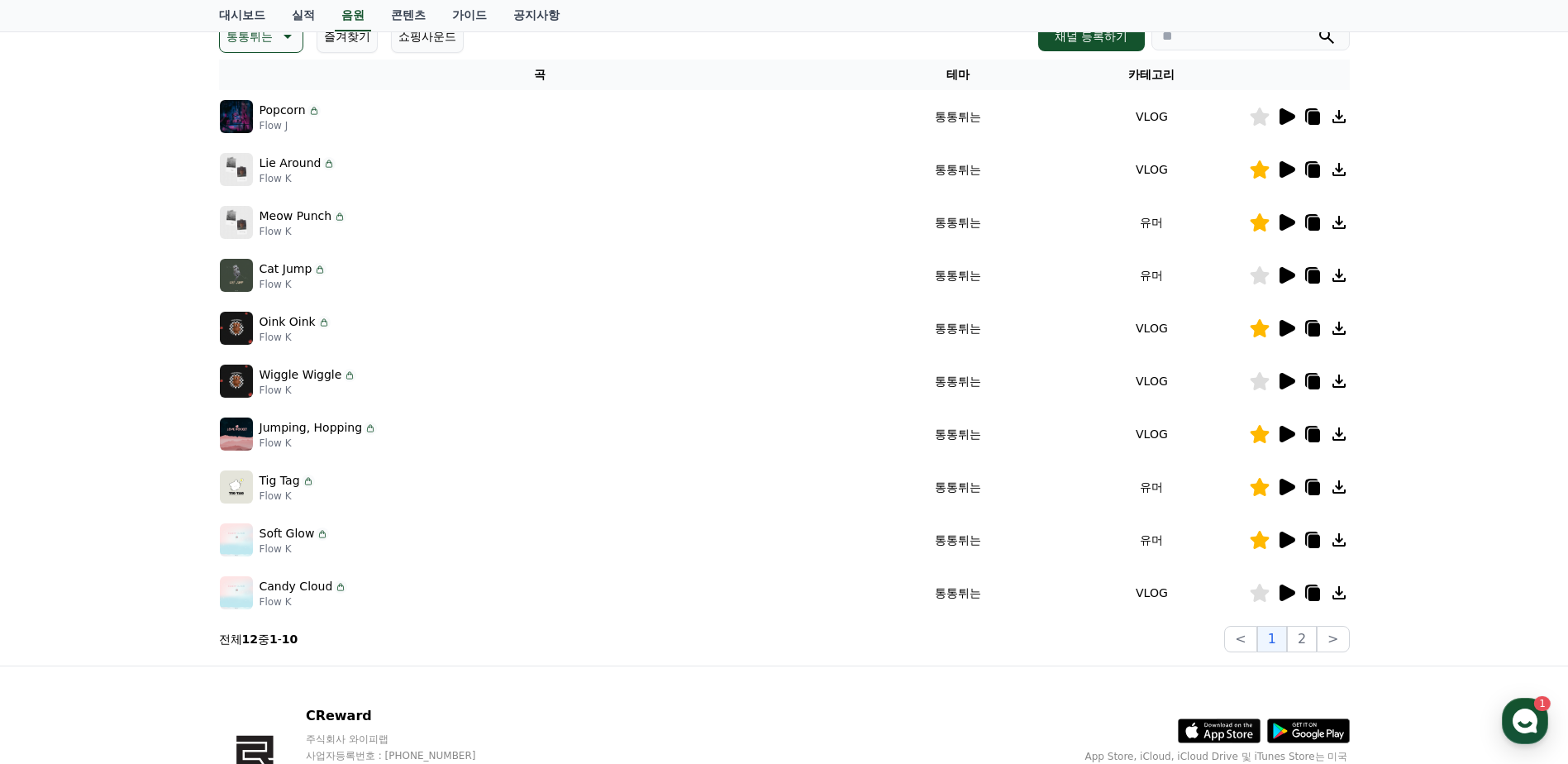
click at [1287, 485] on icon at bounding box center [1288, 486] width 16 height 17
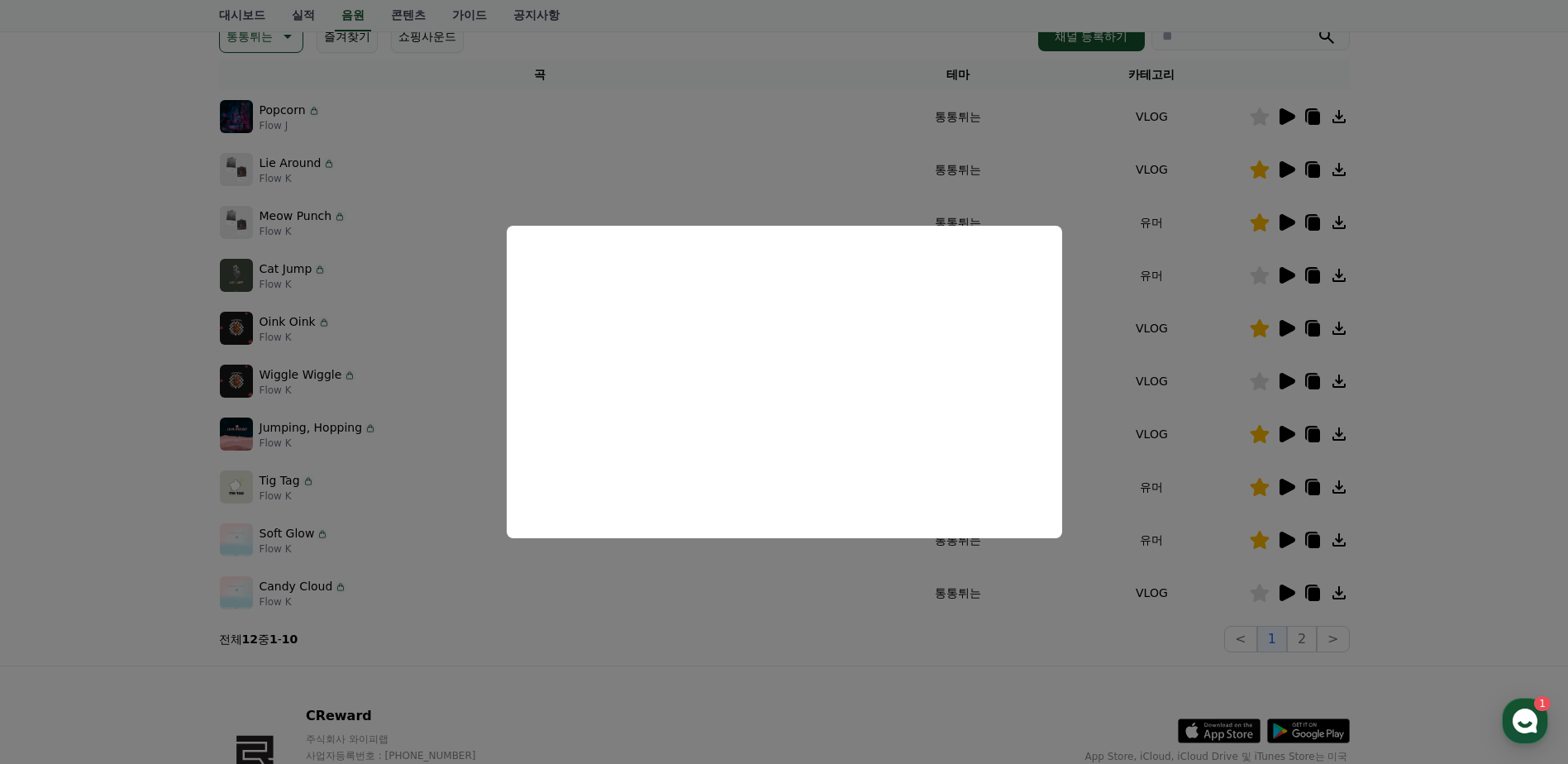
click at [1290, 533] on button "close modal" at bounding box center [784, 382] width 1568 height 764
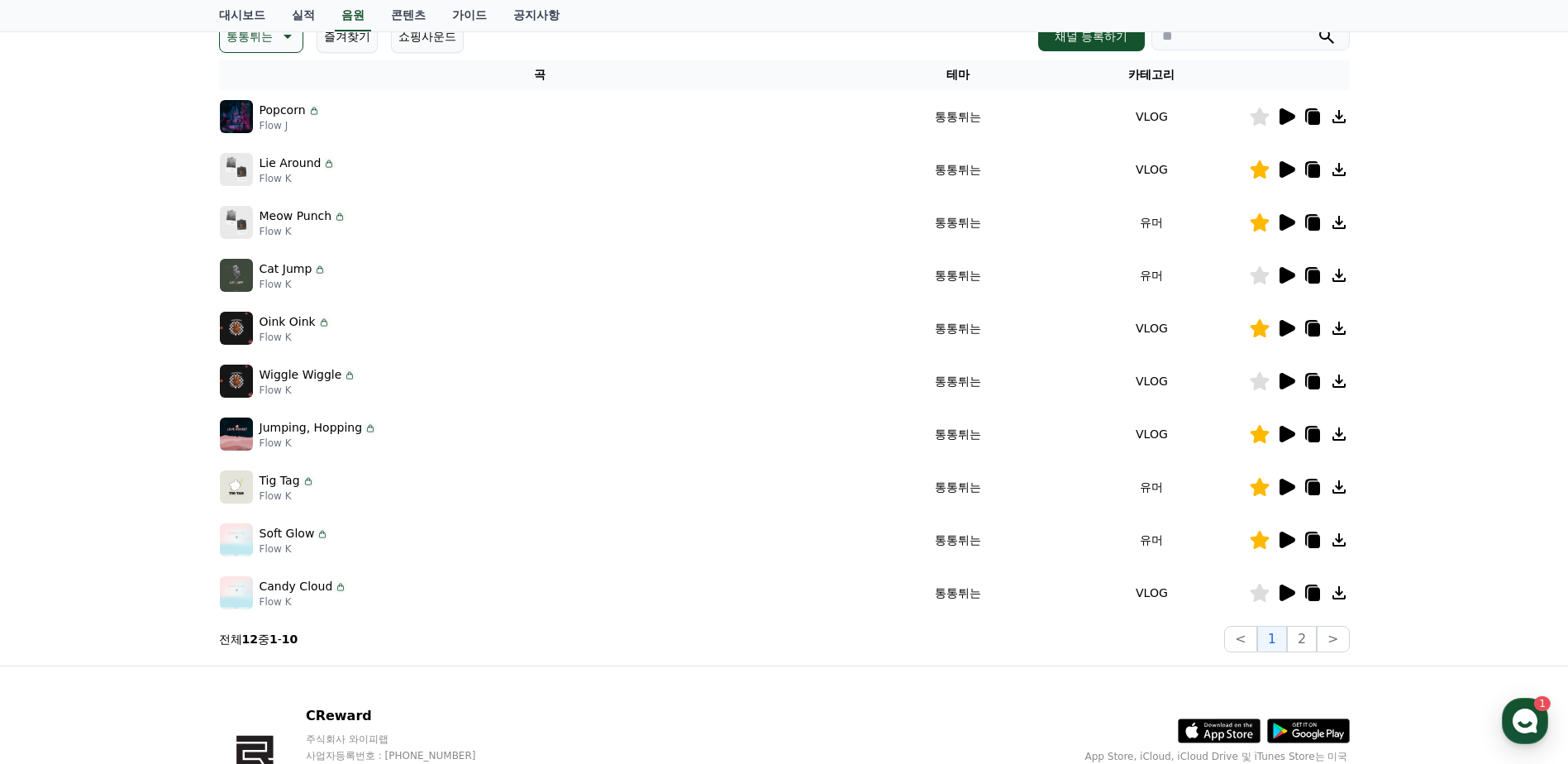
click at [1290, 533] on icon at bounding box center [1286, 540] width 19 height 19
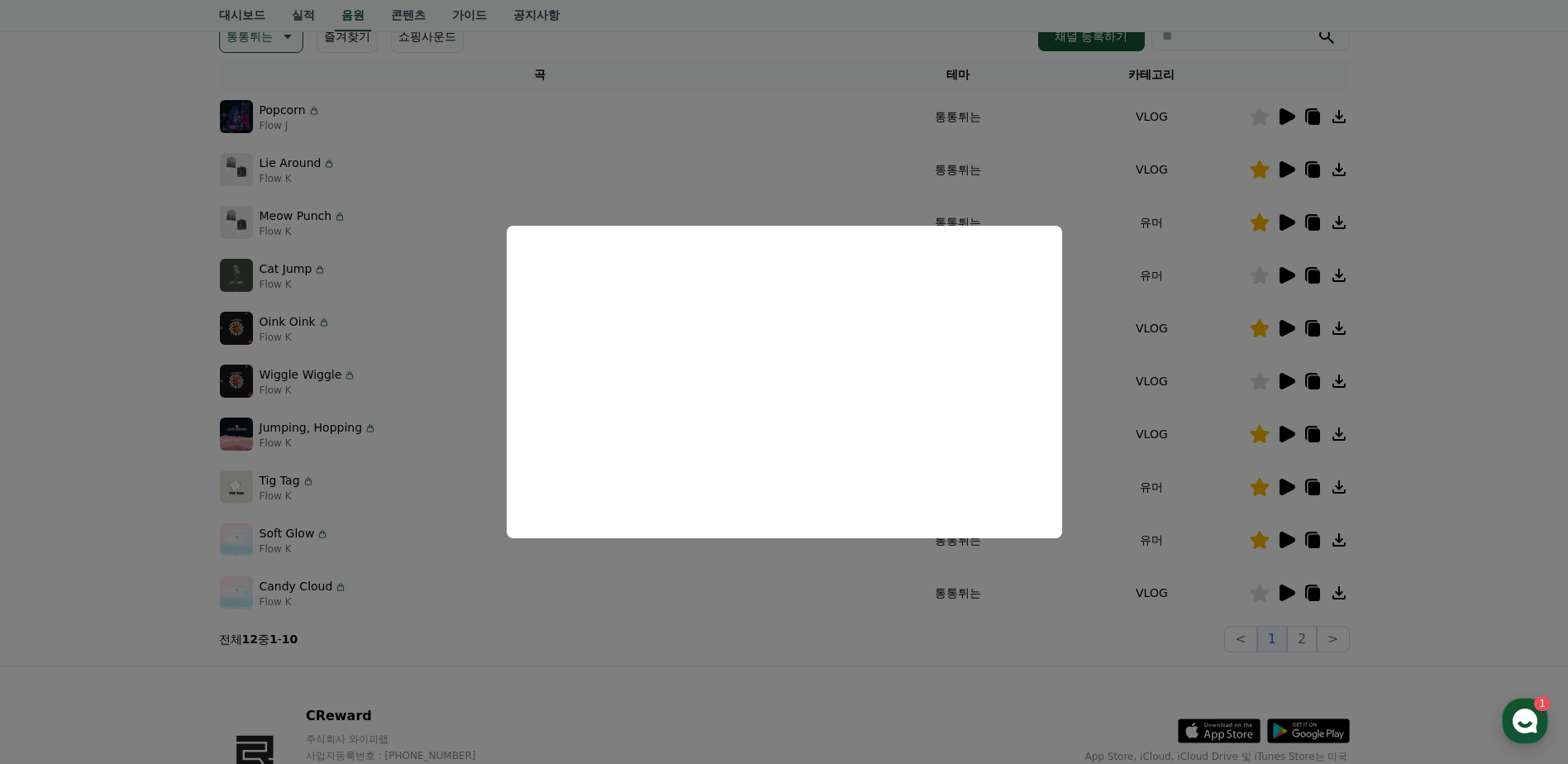
click at [1310, 535] on button "close modal" at bounding box center [784, 382] width 1568 height 764
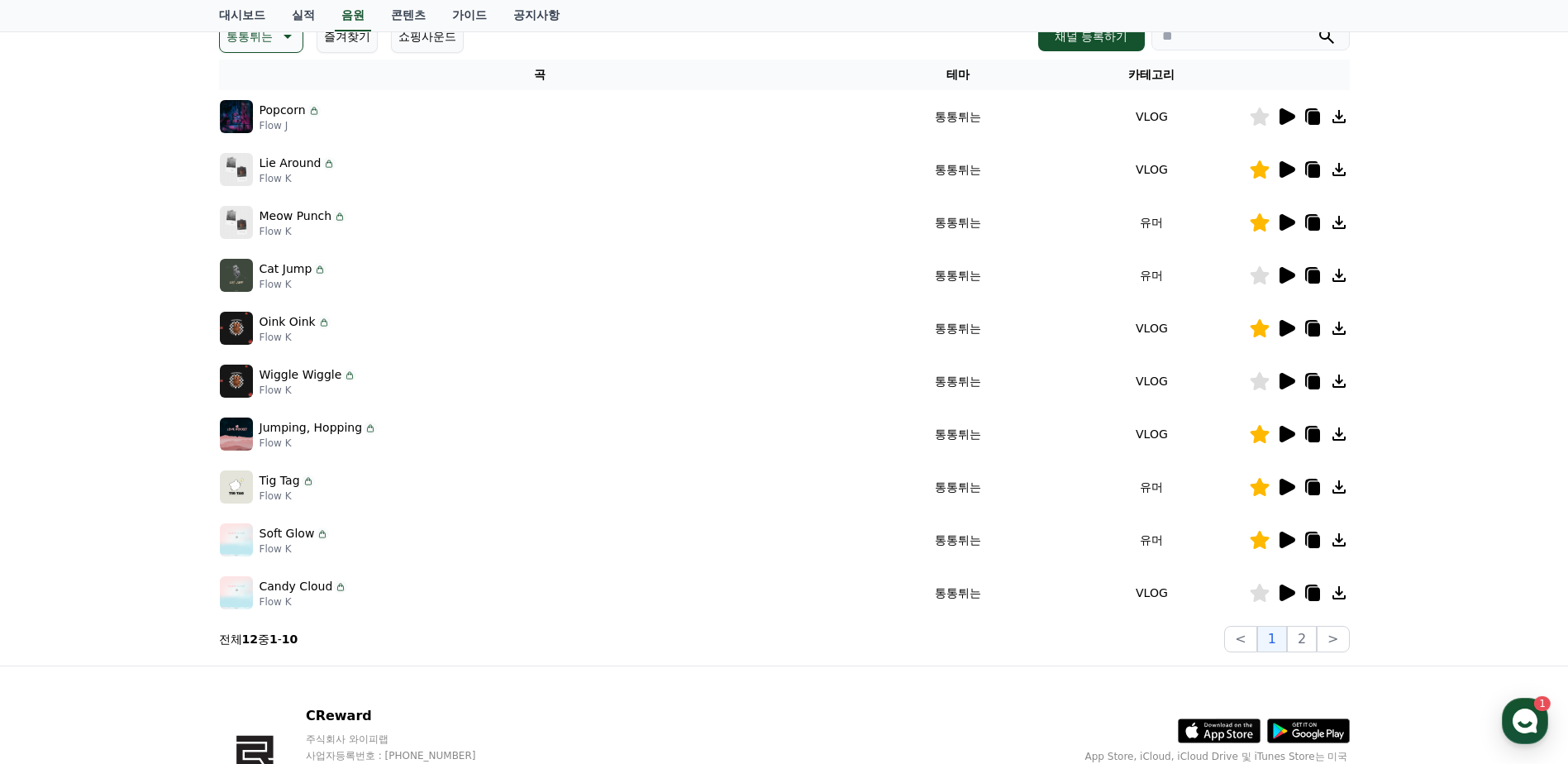
click at [346, 683] on div "CReward 주식회사 와이피랩 사업자등록번호 : [PHONE_NUMBER] 주소 : [STREET_ADDRESS] 이용약관 개인정보처리방침 …" at bounding box center [784, 769] width 1158 height 205
click at [1312, 539] on icon at bounding box center [1314, 542] width 12 height 14
